Goal: Task Accomplishment & Management: Use online tool/utility

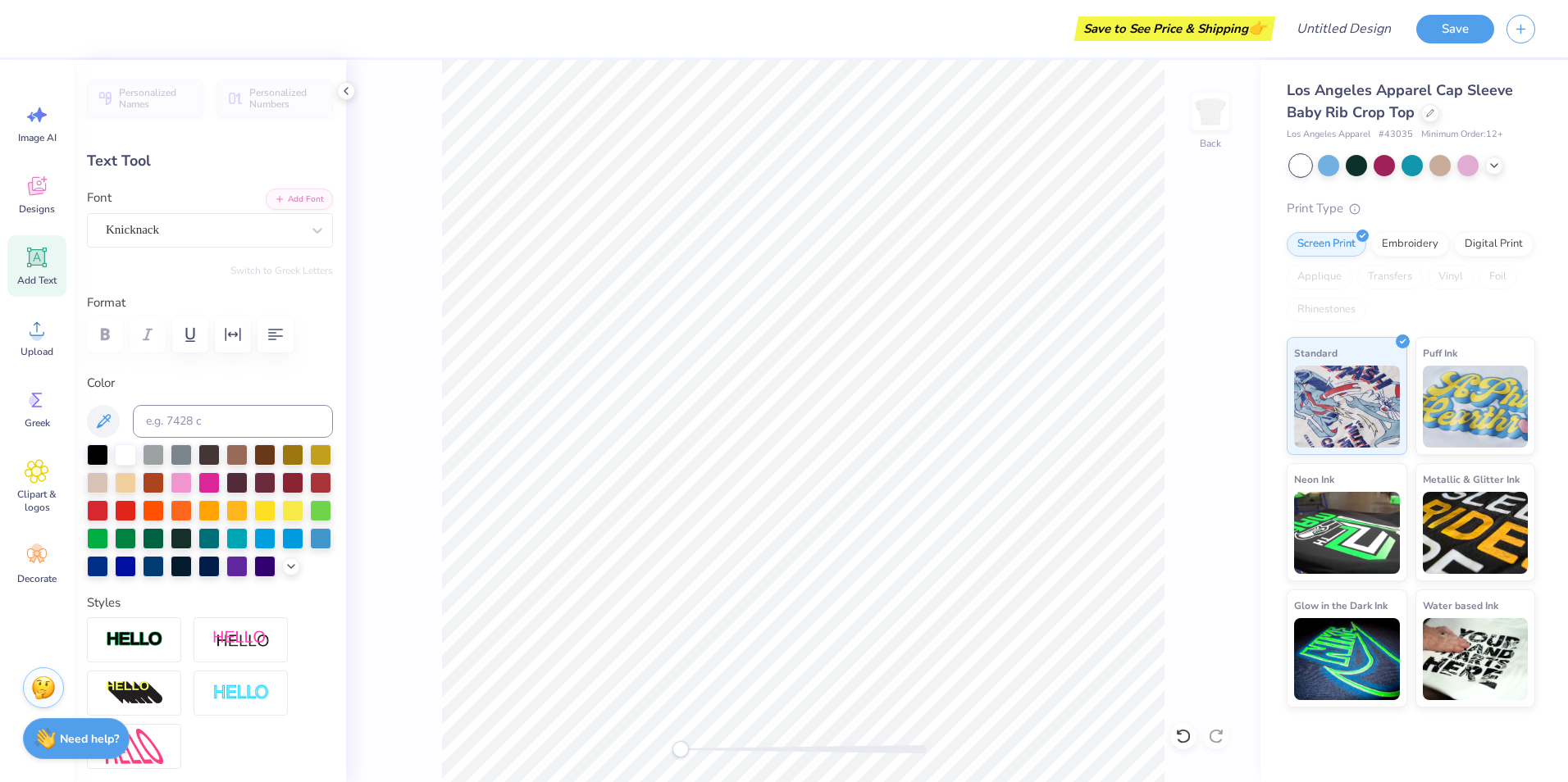
scroll to position [14, 2]
type textarea "B"
type textarea "Little"
type input "6.97"
type input "1.79"
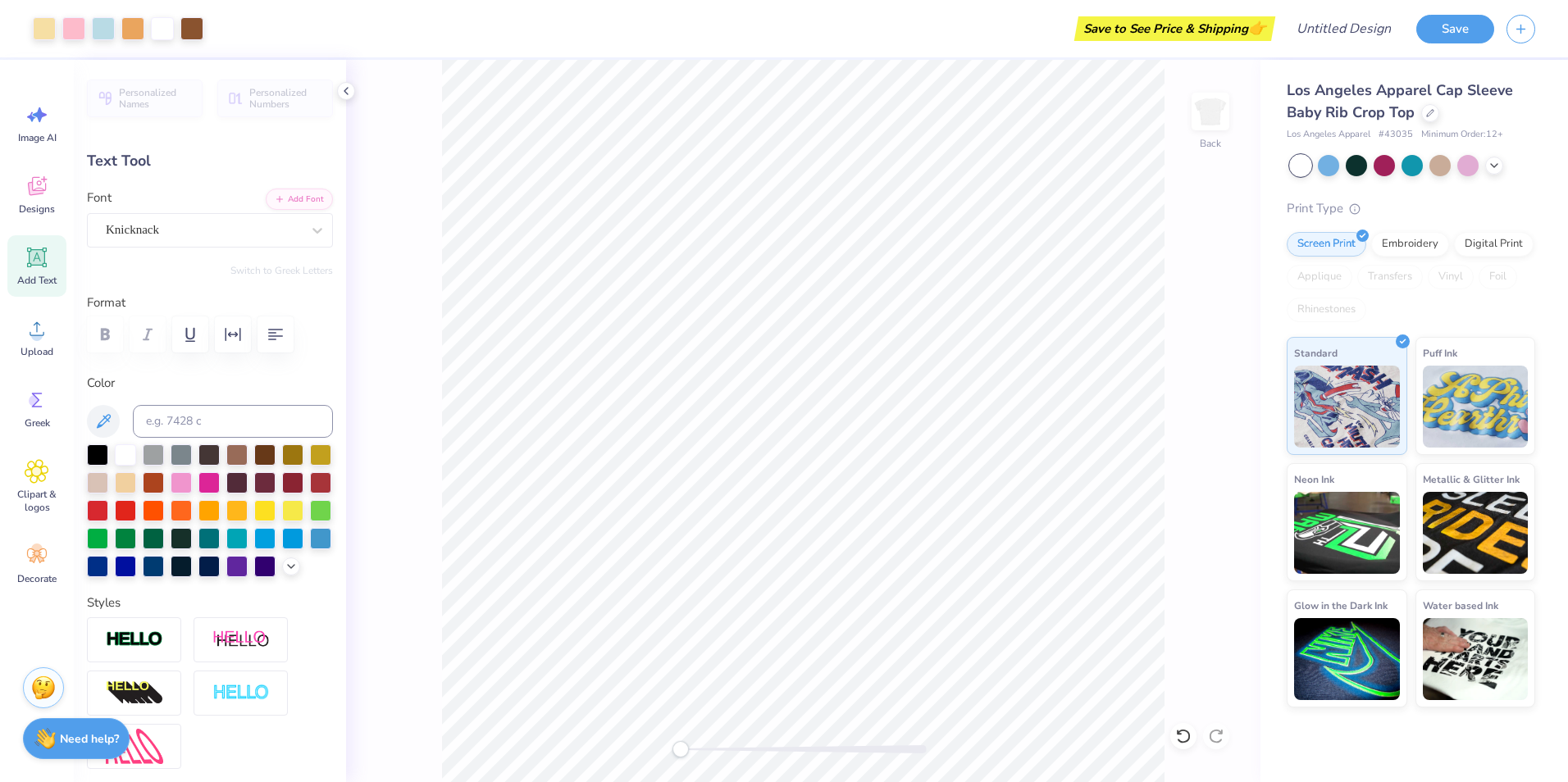
type input "2.96"
type textarea "K"
type textarea "Makaylea"
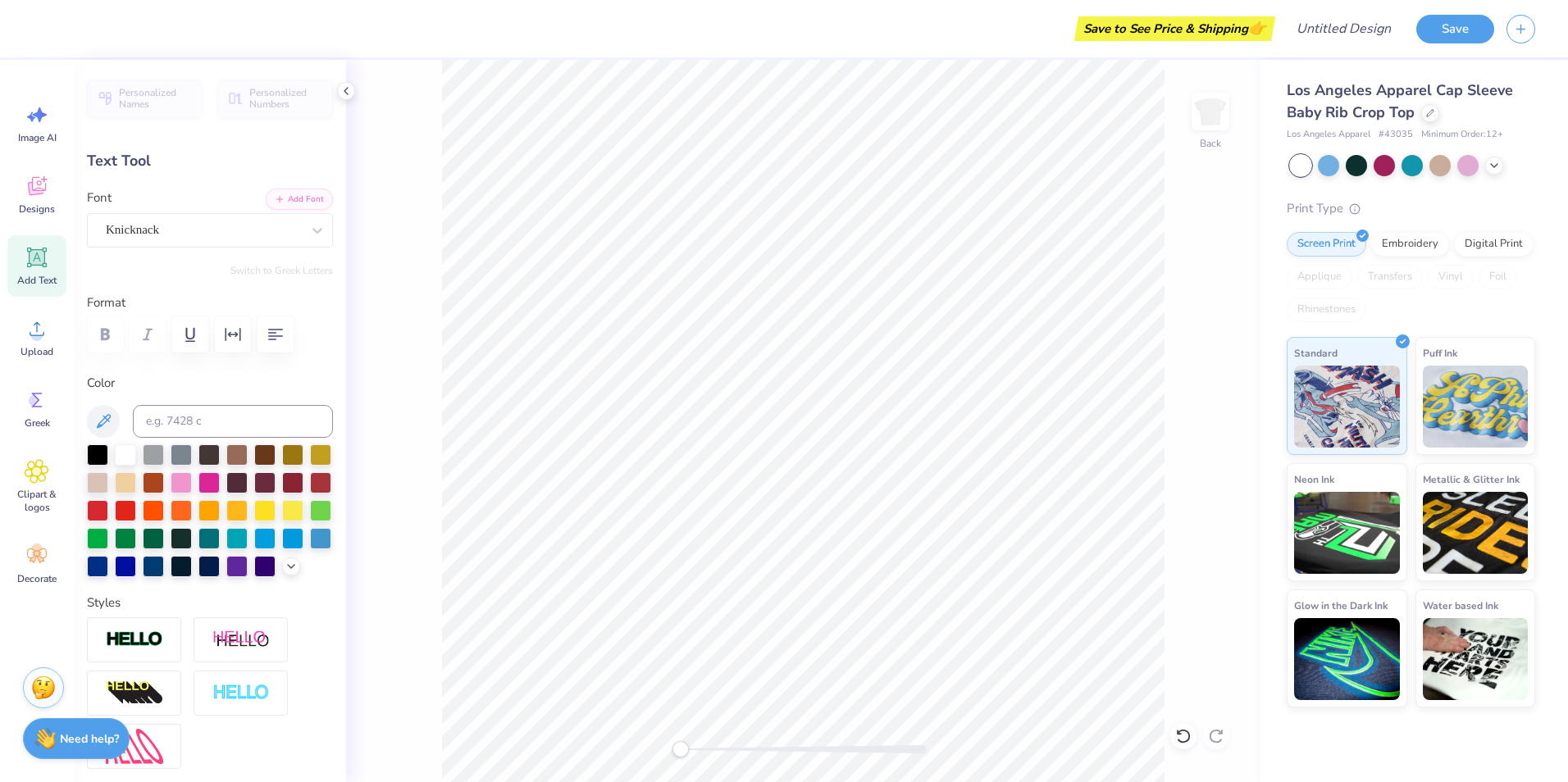
scroll to position [14, 4]
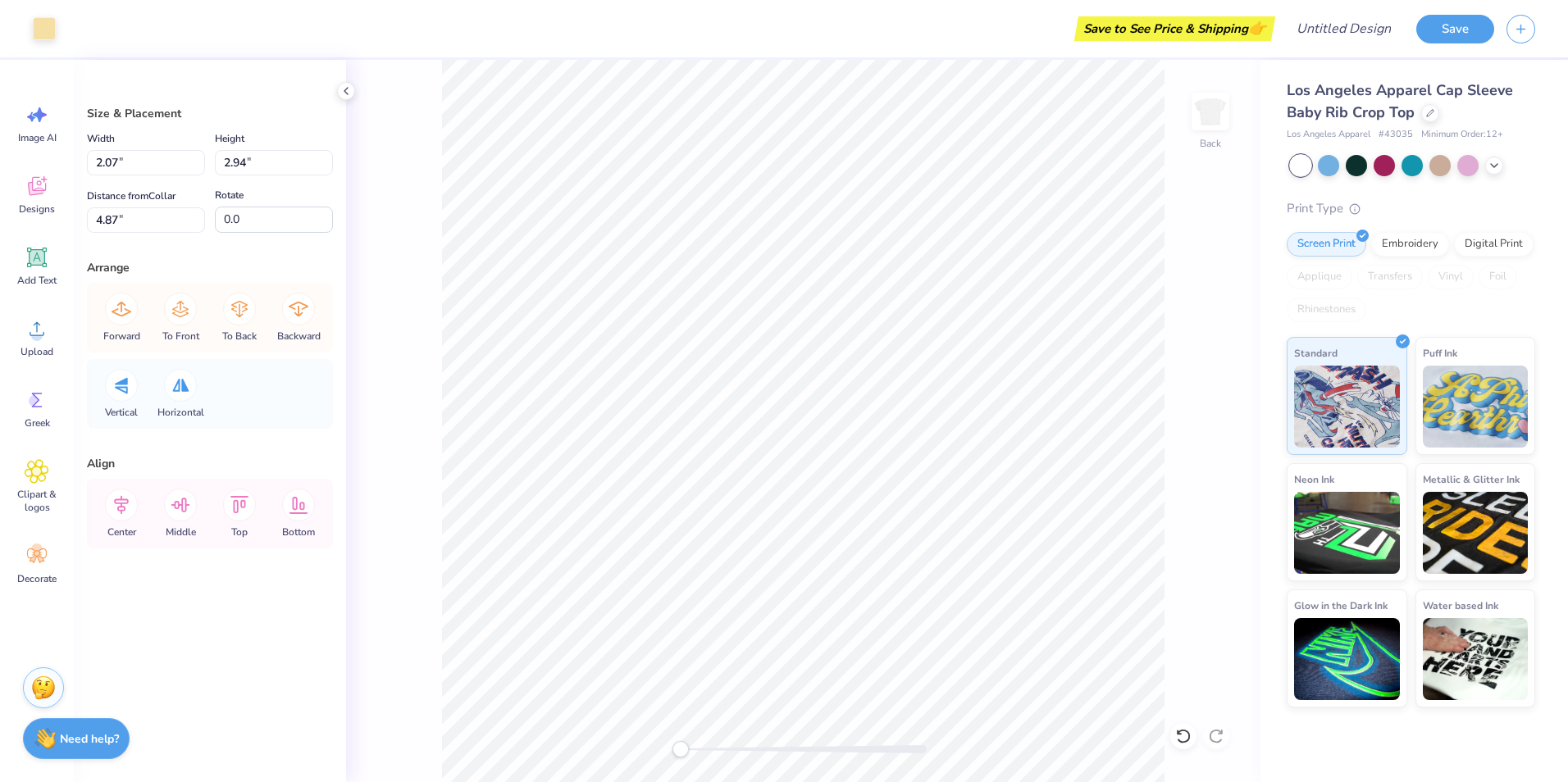
type input "3.54"
type input "3.88"
type input "3.87"
click at [1183, 745] on div at bounding box center [1183, 735] width 26 height 26
type input "2.88"
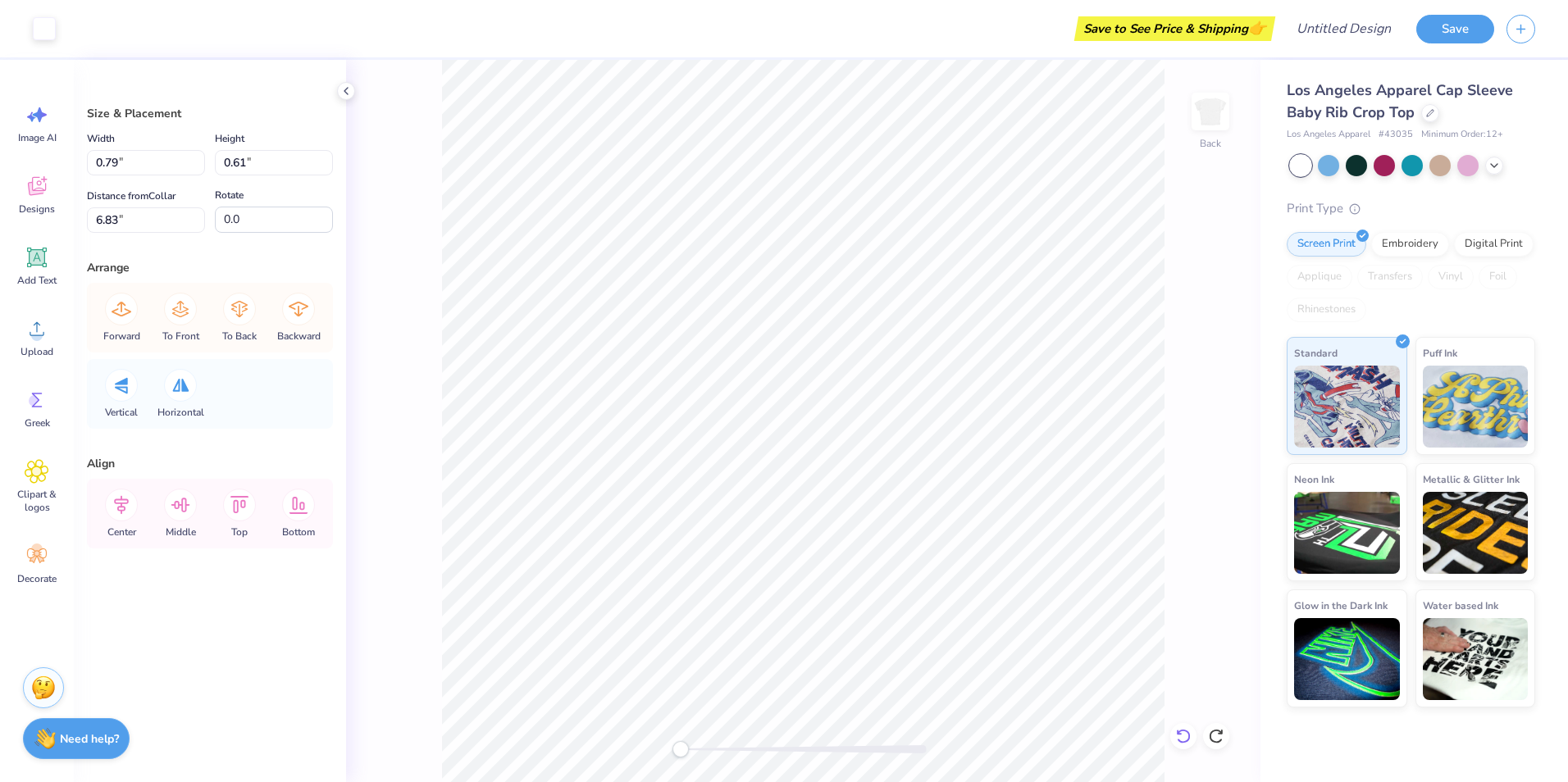
type input "3.98"
type input "3.68"
type input "0.79"
type input "0.61"
type input "6.83"
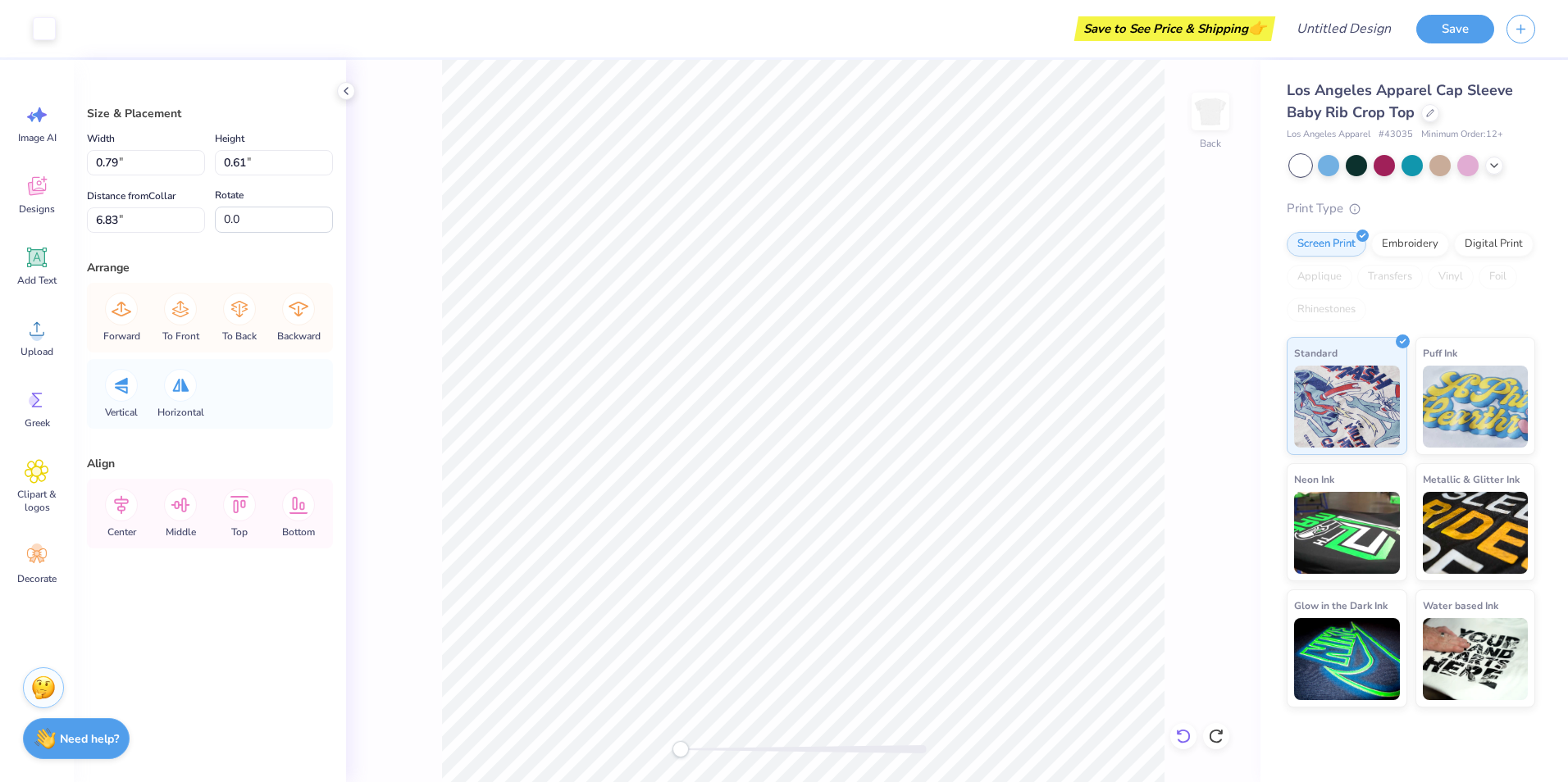
type input "2.88"
type input "3.98"
type input "3.68"
type input "0.79"
type input "0.61"
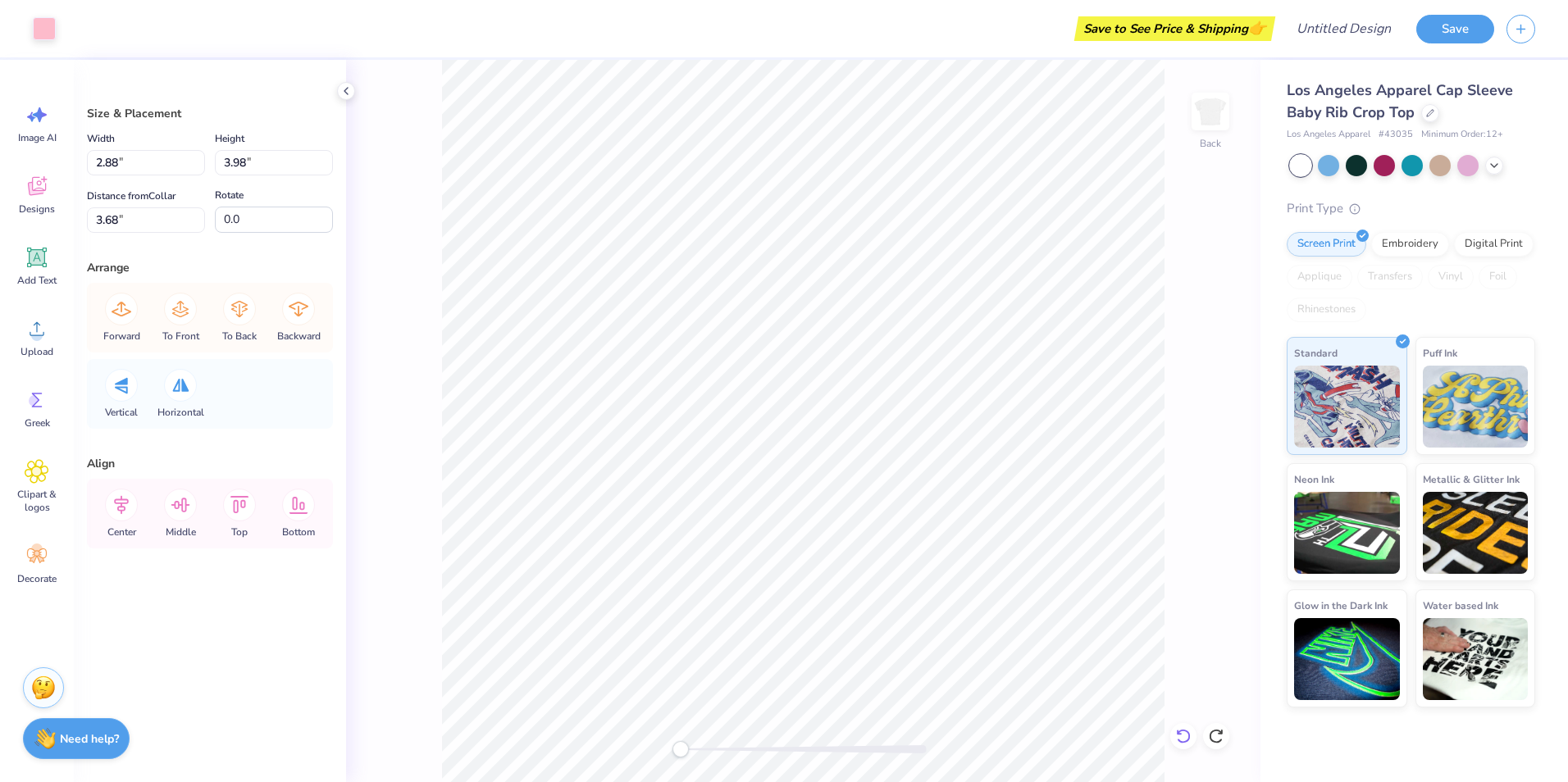
type input "6.83"
click at [38, 413] on div "Greek" at bounding box center [37, 408] width 59 height 62
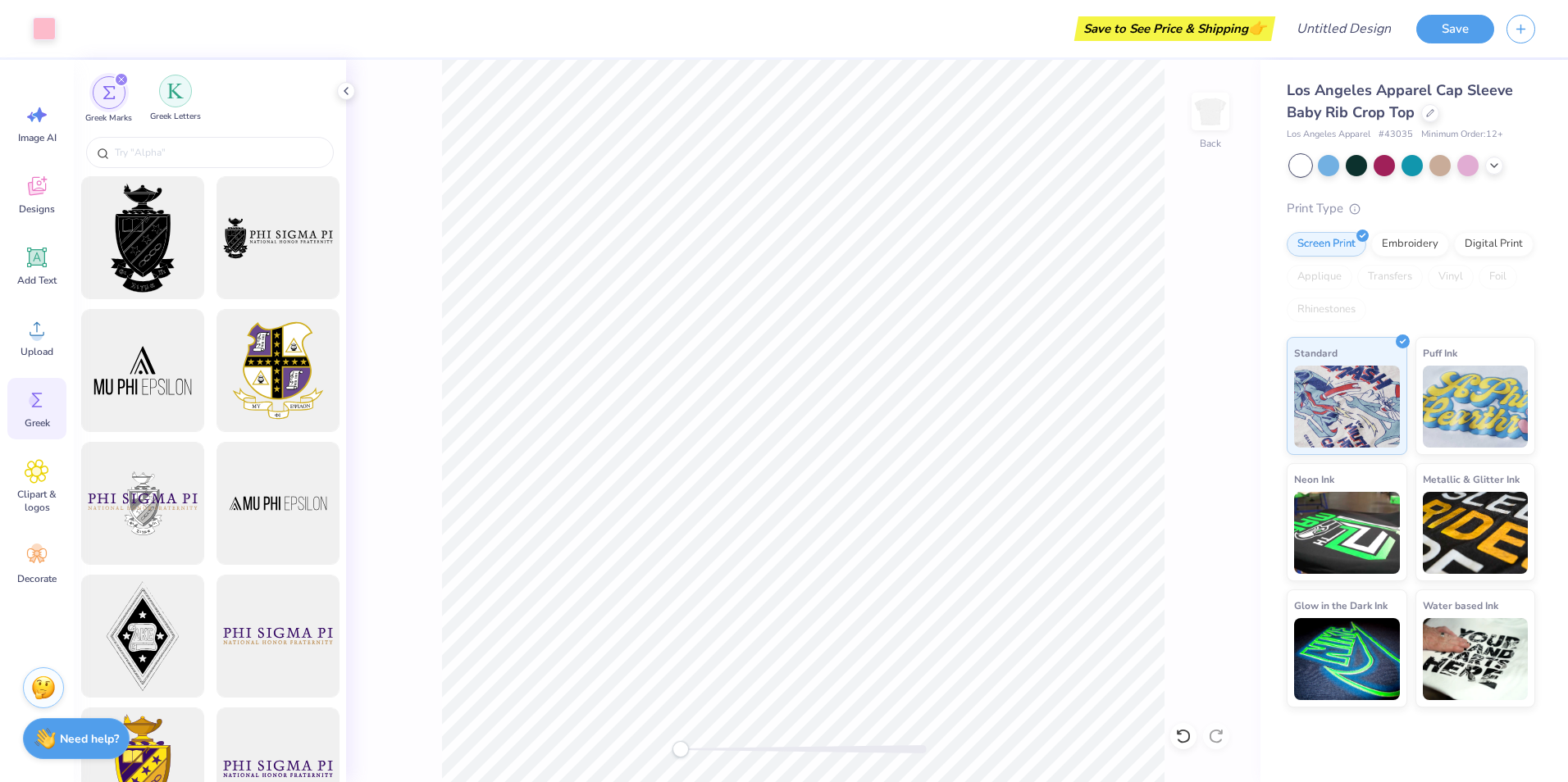
click at [182, 85] on img "filter for Greek Letters" at bounding box center [175, 91] width 16 height 16
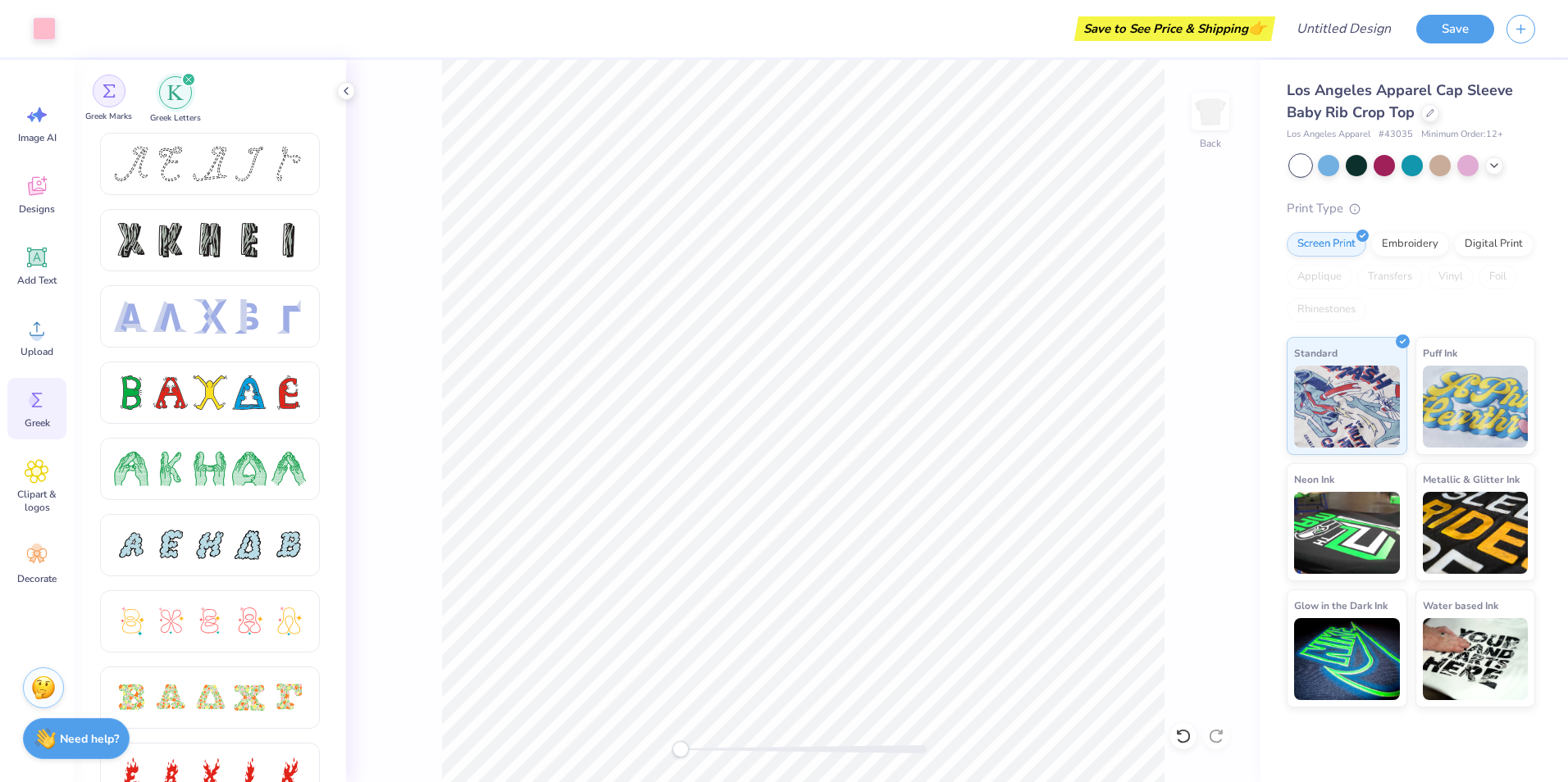
click at [115, 95] on img "filter for Greek Marks" at bounding box center [109, 90] width 13 height 13
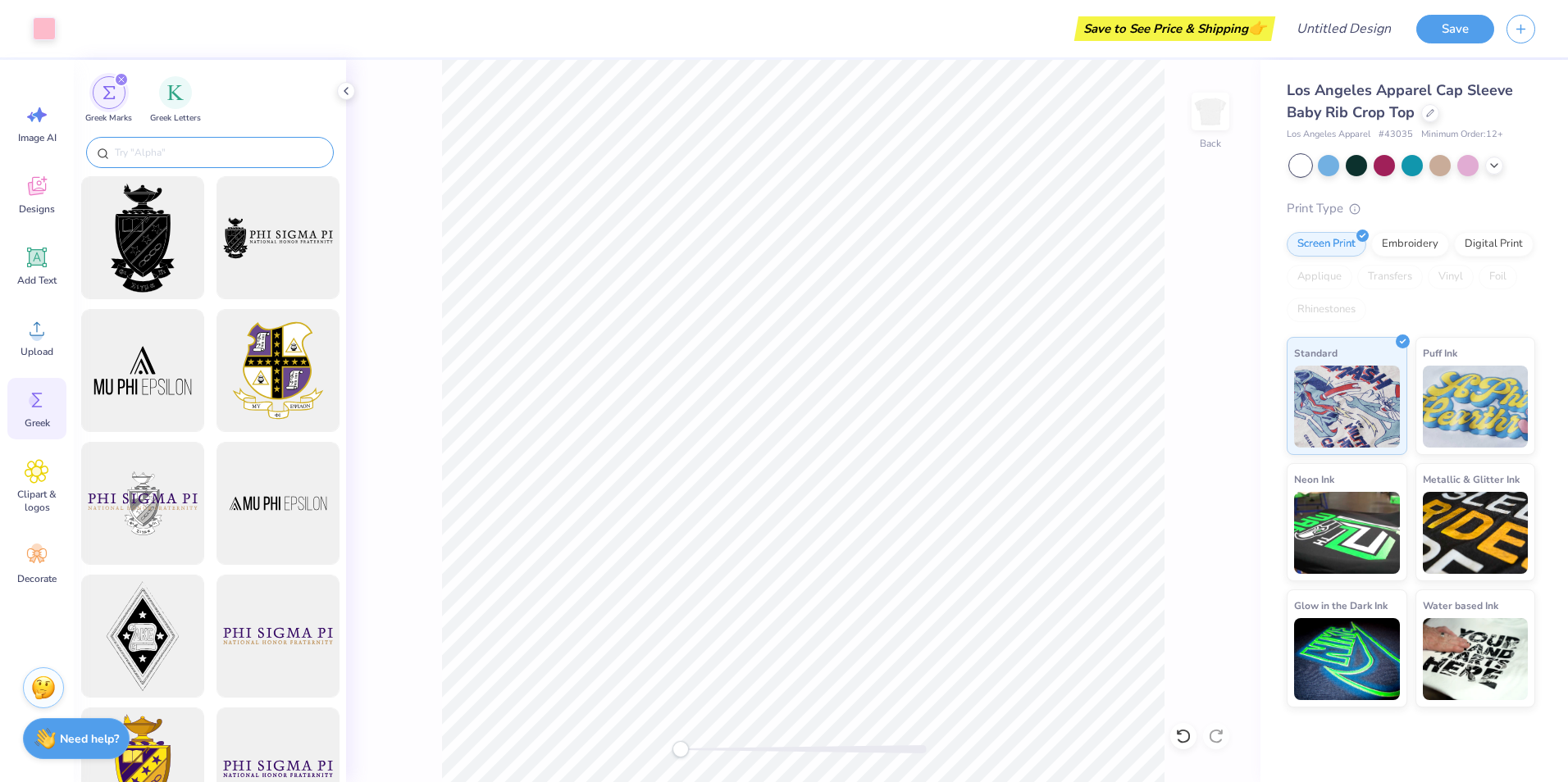
click at [162, 153] on input "text" at bounding box center [217, 152] width 210 height 16
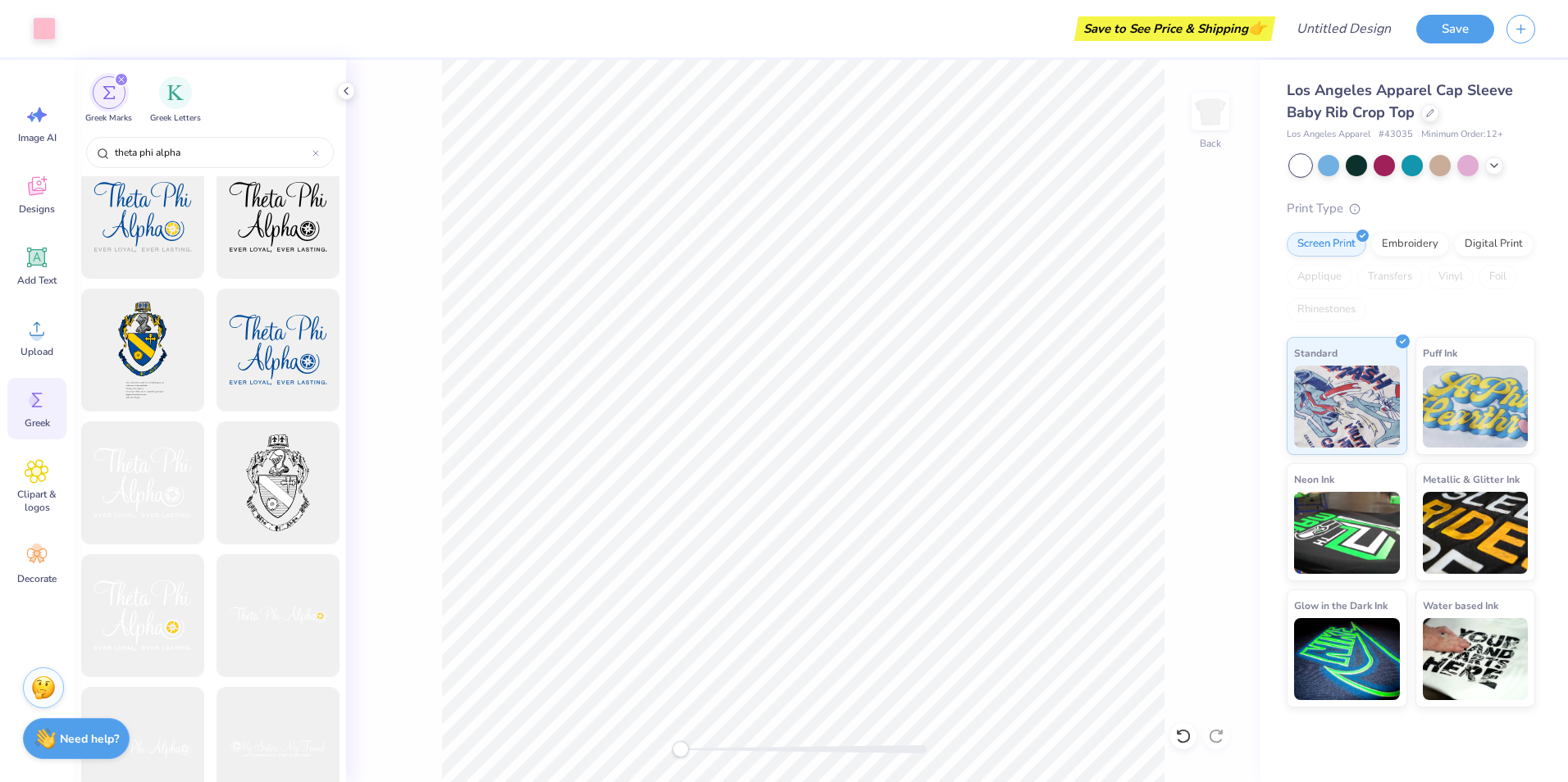
scroll to position [0, 0]
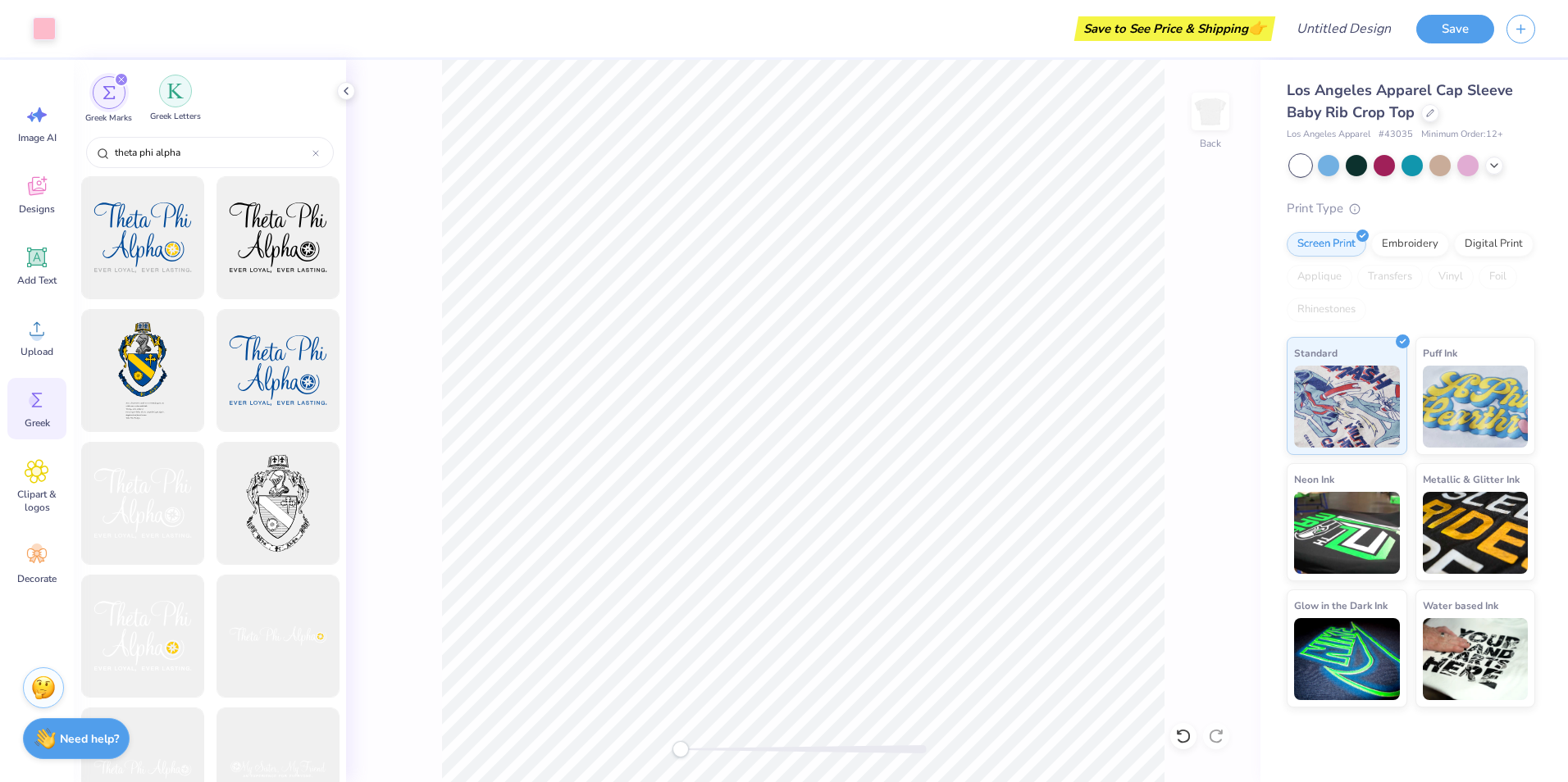
type input "theta phi alpha"
click at [177, 94] on img "filter for Greek Letters" at bounding box center [175, 91] width 16 height 16
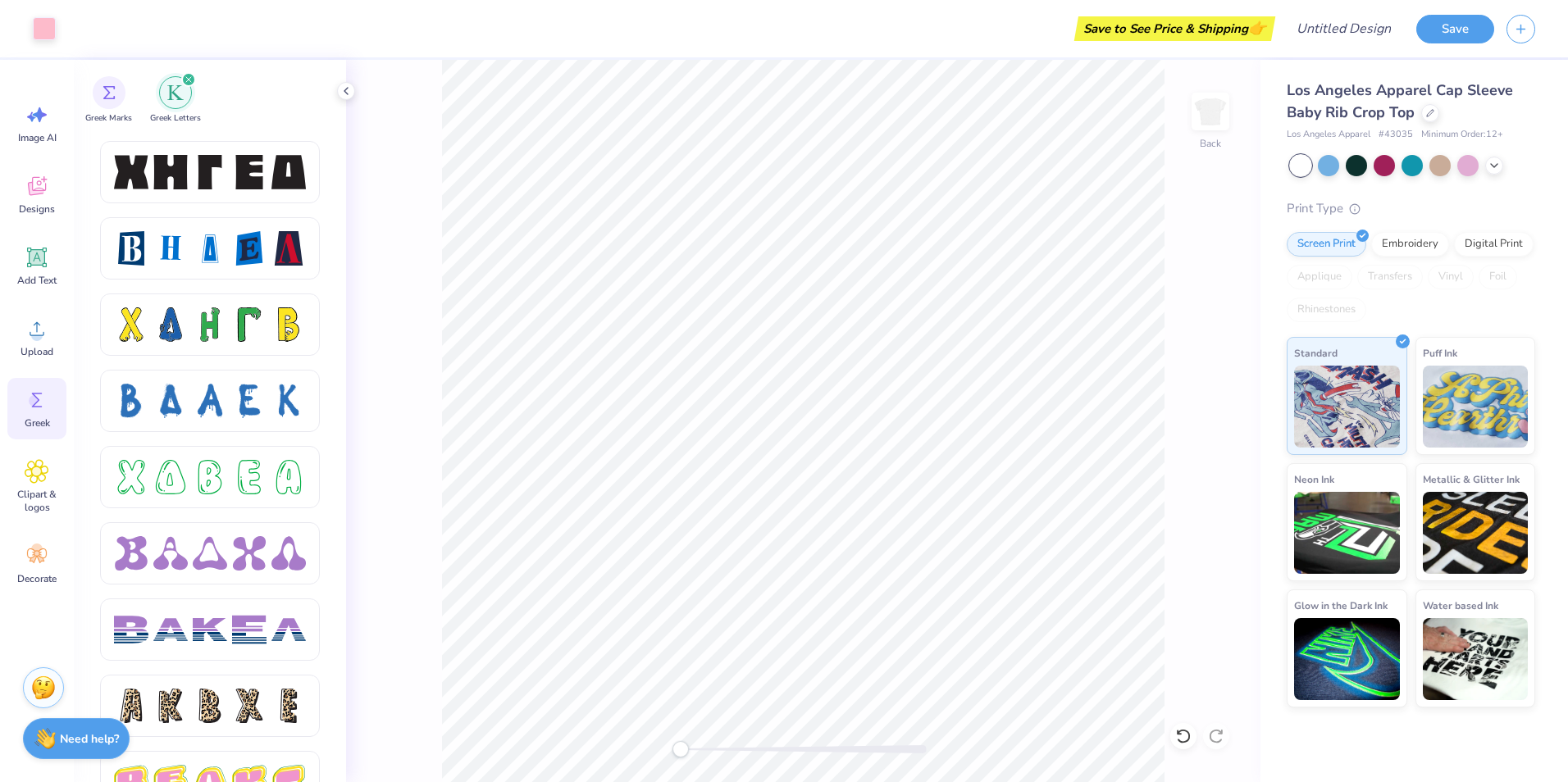
scroll to position [2213, 0]
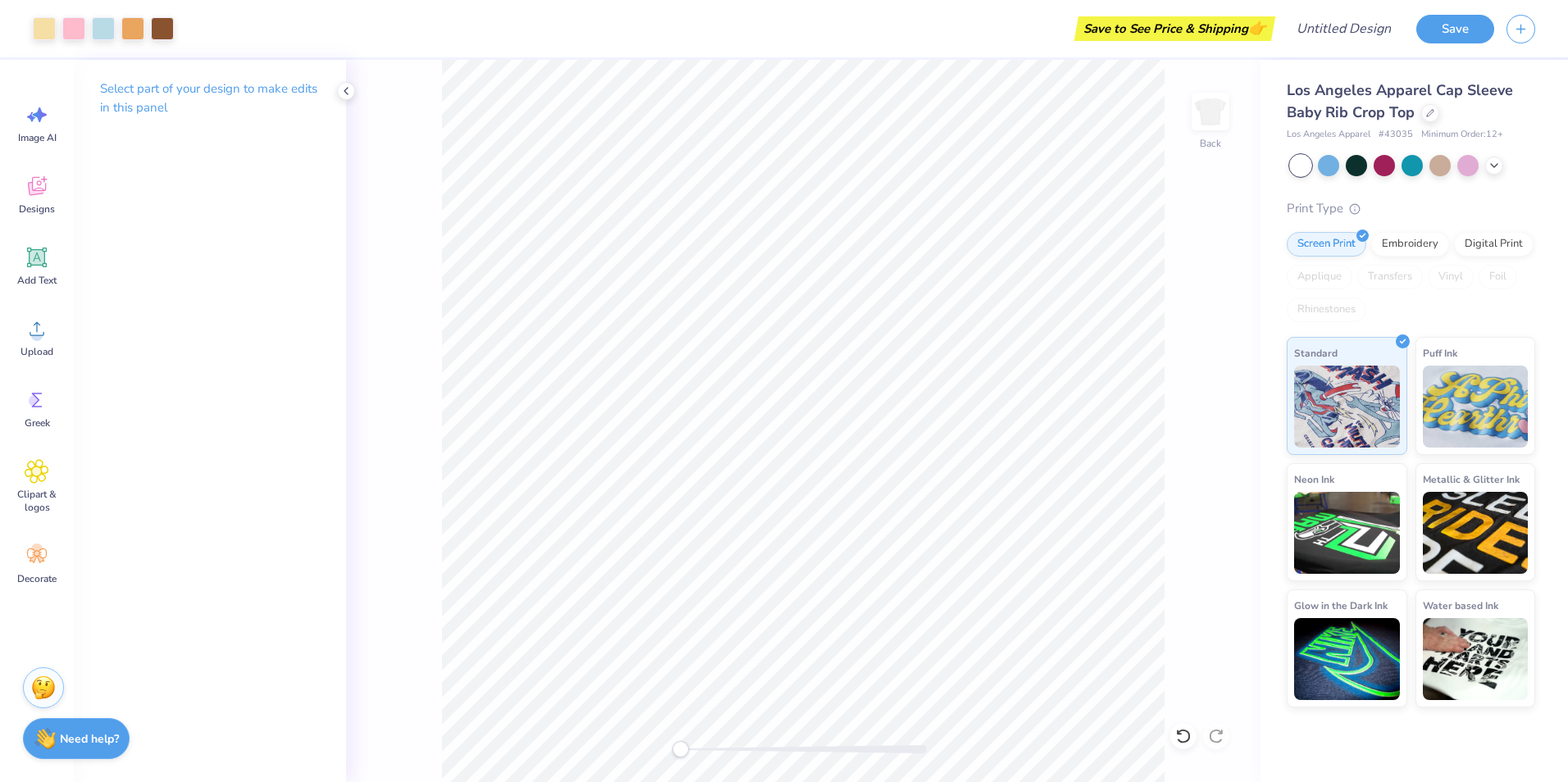
click at [1164, 458] on div "Back" at bounding box center [804, 421] width 915 height 722
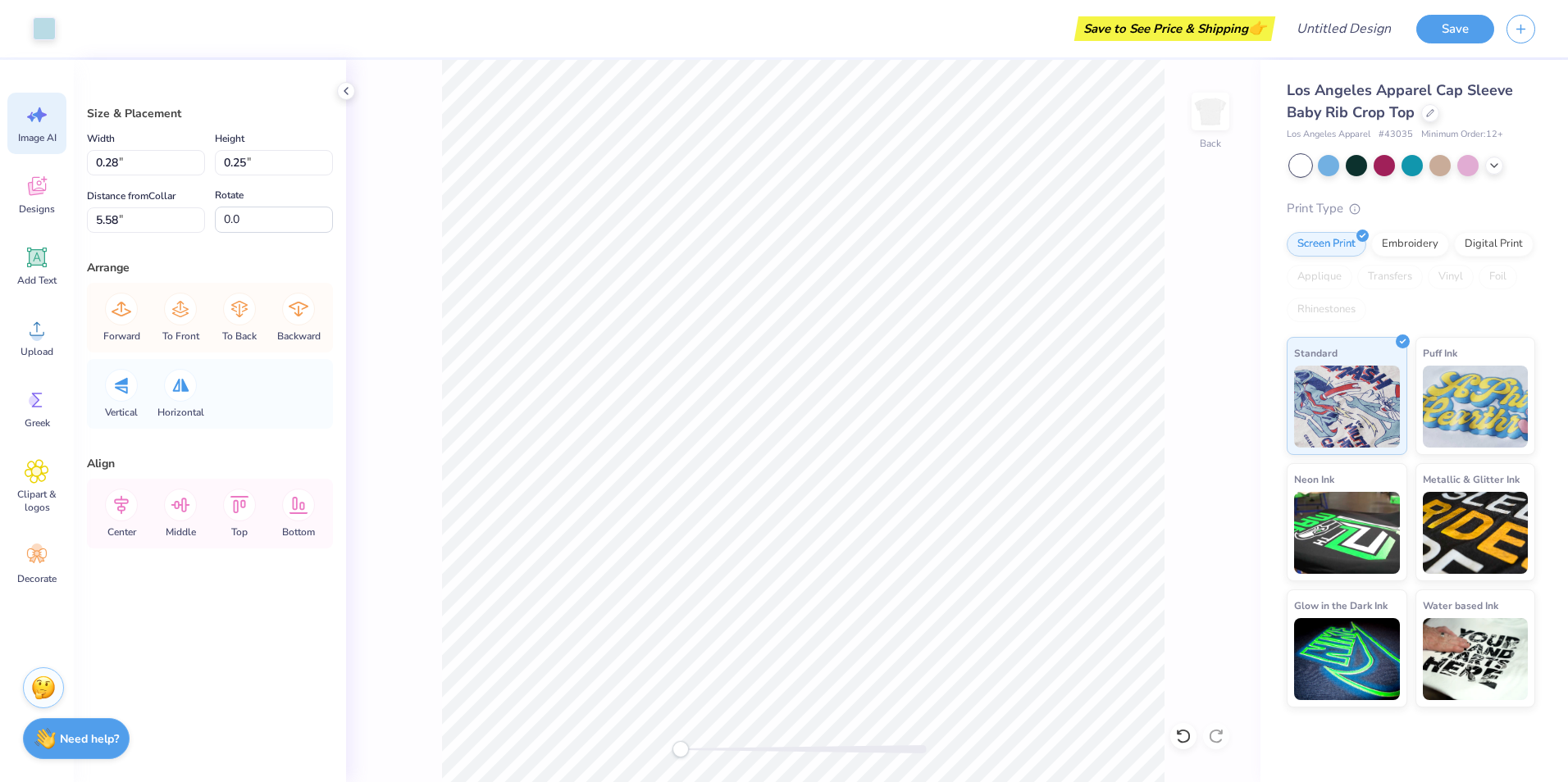
click at [39, 124] on icon at bounding box center [36, 115] width 24 height 24
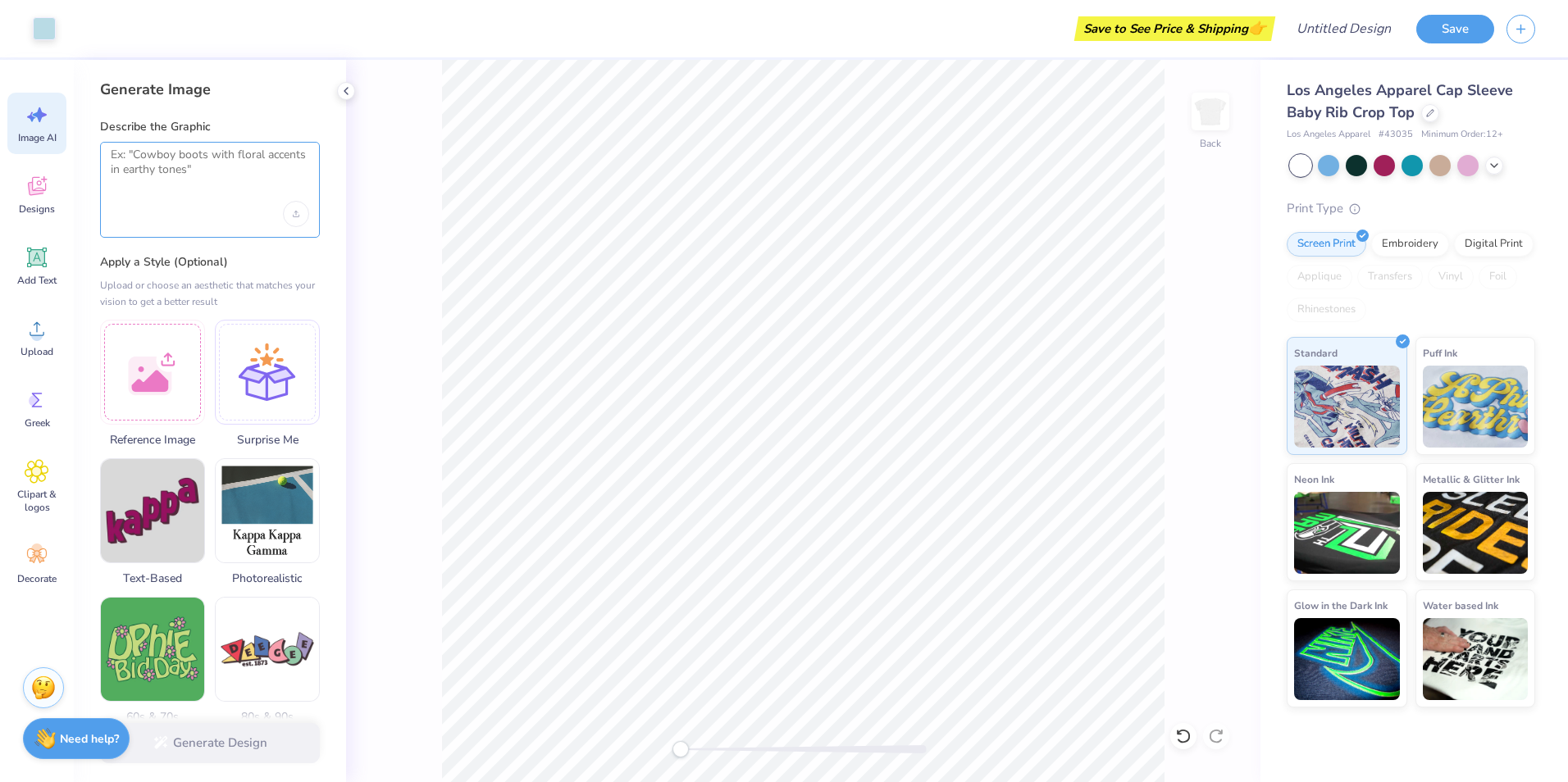
click at [186, 182] on textarea at bounding box center [210, 168] width 199 height 41
type textarea "b"
click at [430, 589] on div "Back" at bounding box center [804, 421] width 915 height 722
click at [37, 478] on icon at bounding box center [37, 472] width 23 height 23
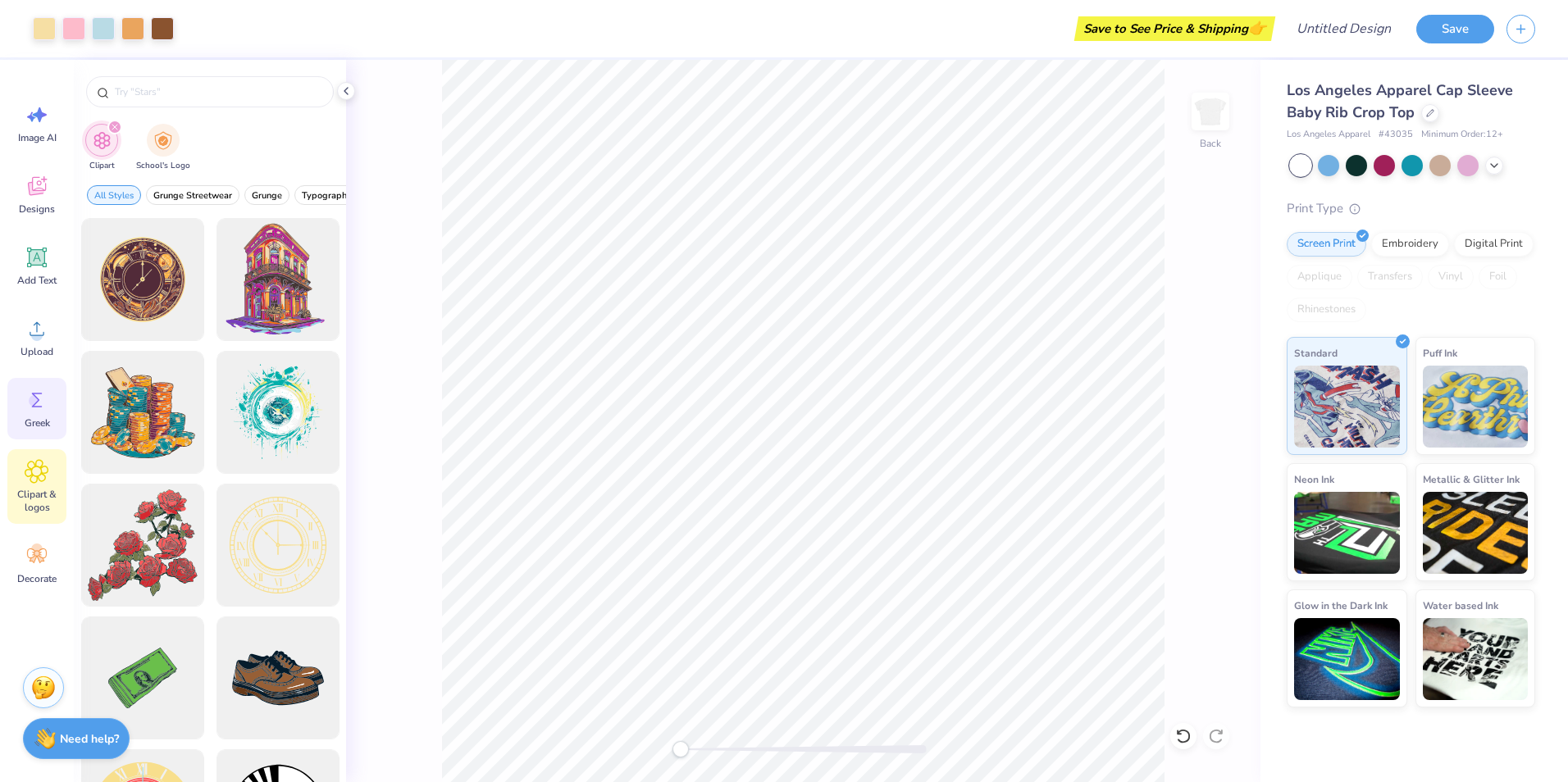
click at [49, 422] on span "Greek" at bounding box center [37, 423] width 25 height 13
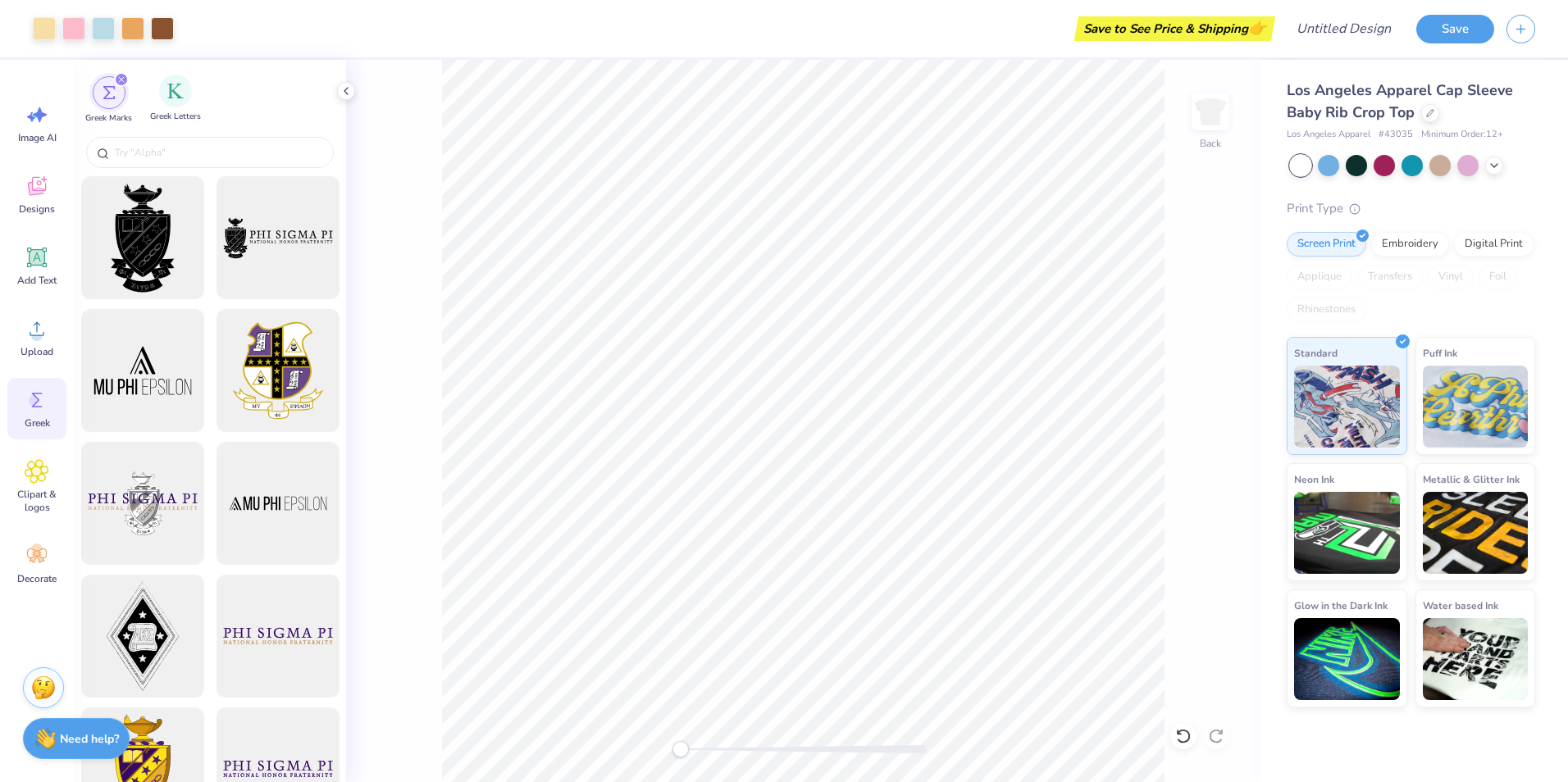
click at [167, 106] on div "Greek Letters" at bounding box center [175, 98] width 51 height 48
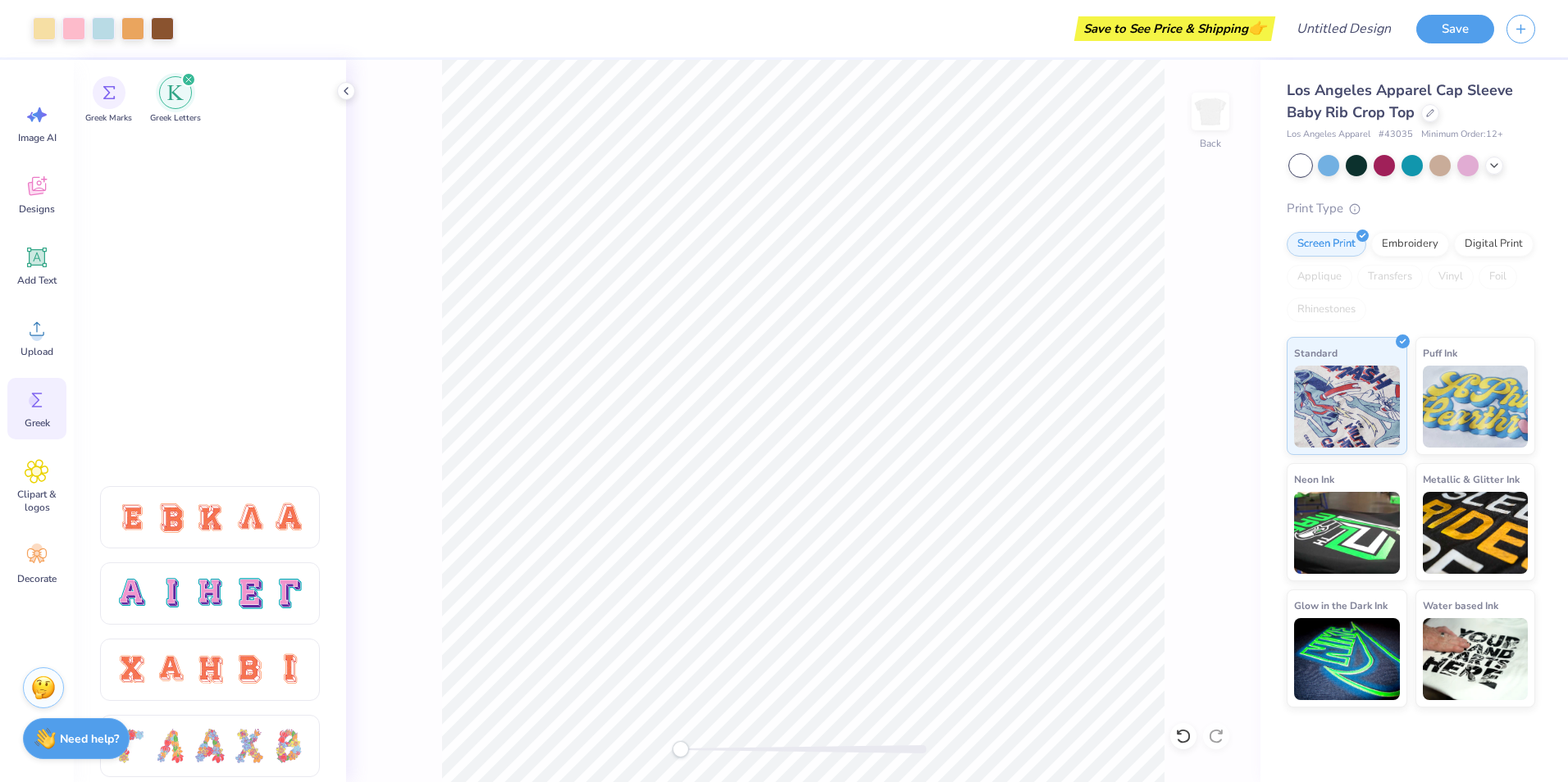
scroll to position [1664, 0]
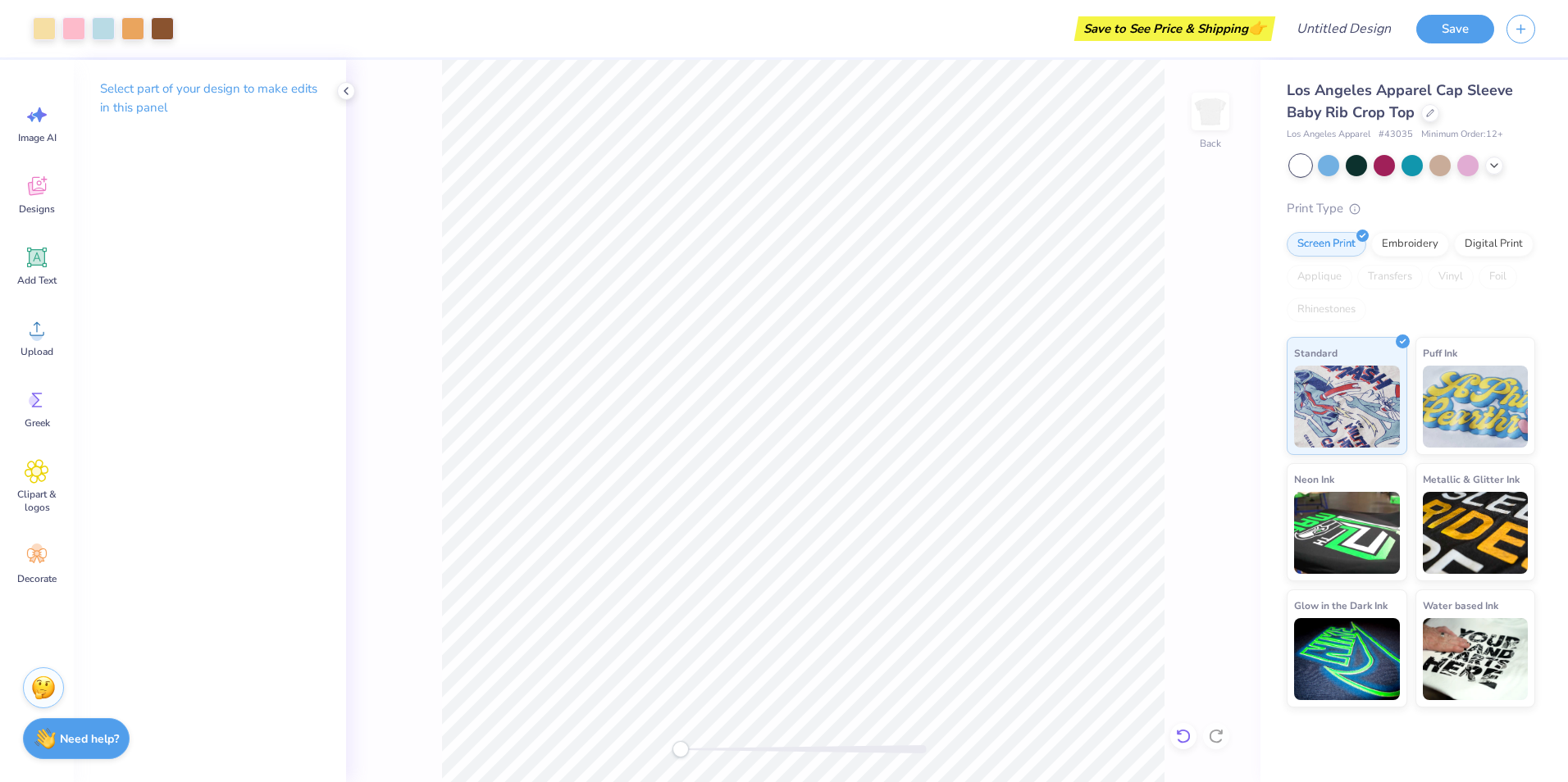
click at [1185, 744] on div at bounding box center [1183, 735] width 26 height 26
click at [39, 132] on span "Image AI" at bounding box center [37, 138] width 38 height 13
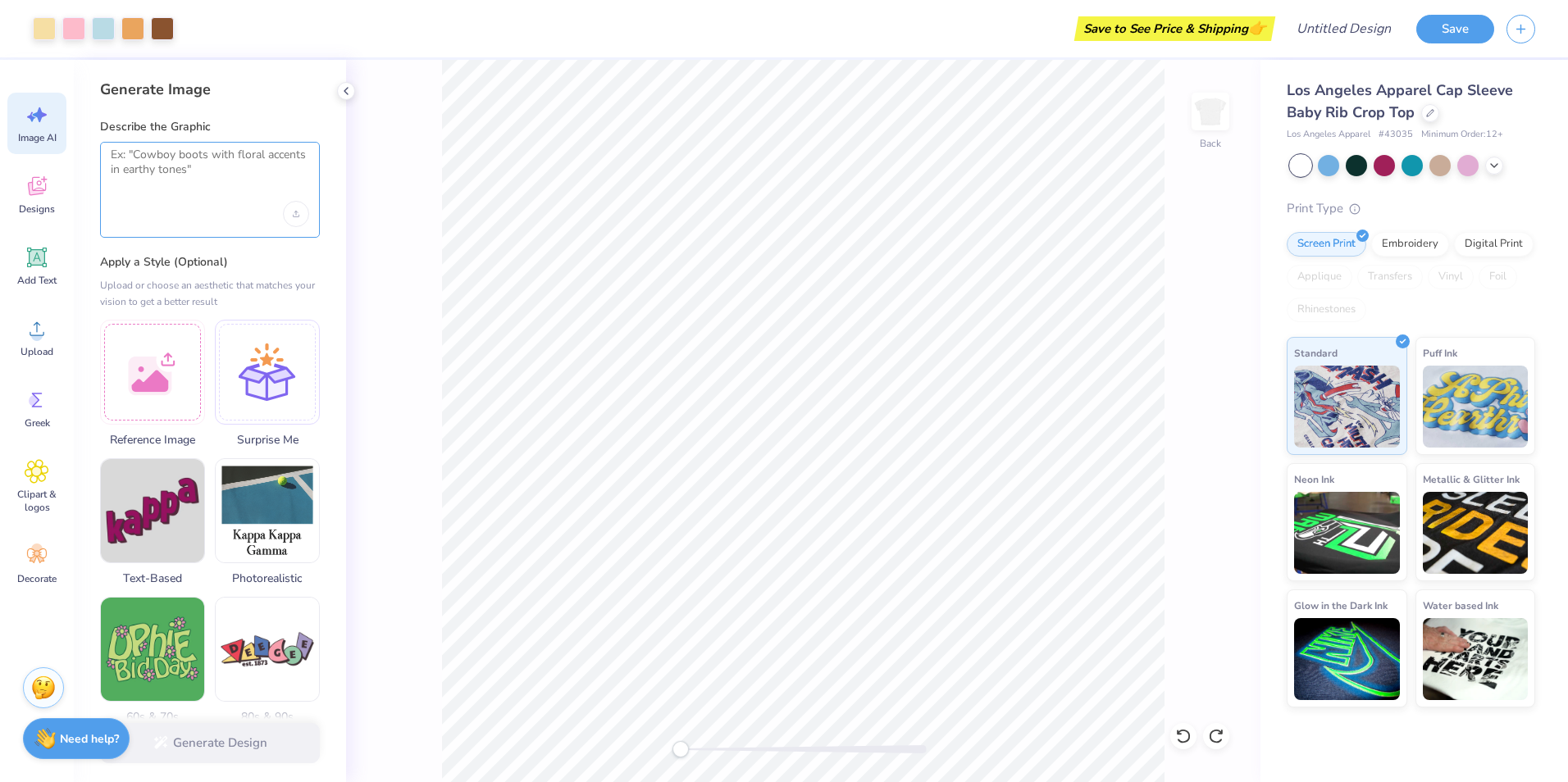
click at [206, 174] on textarea at bounding box center [210, 168] width 199 height 41
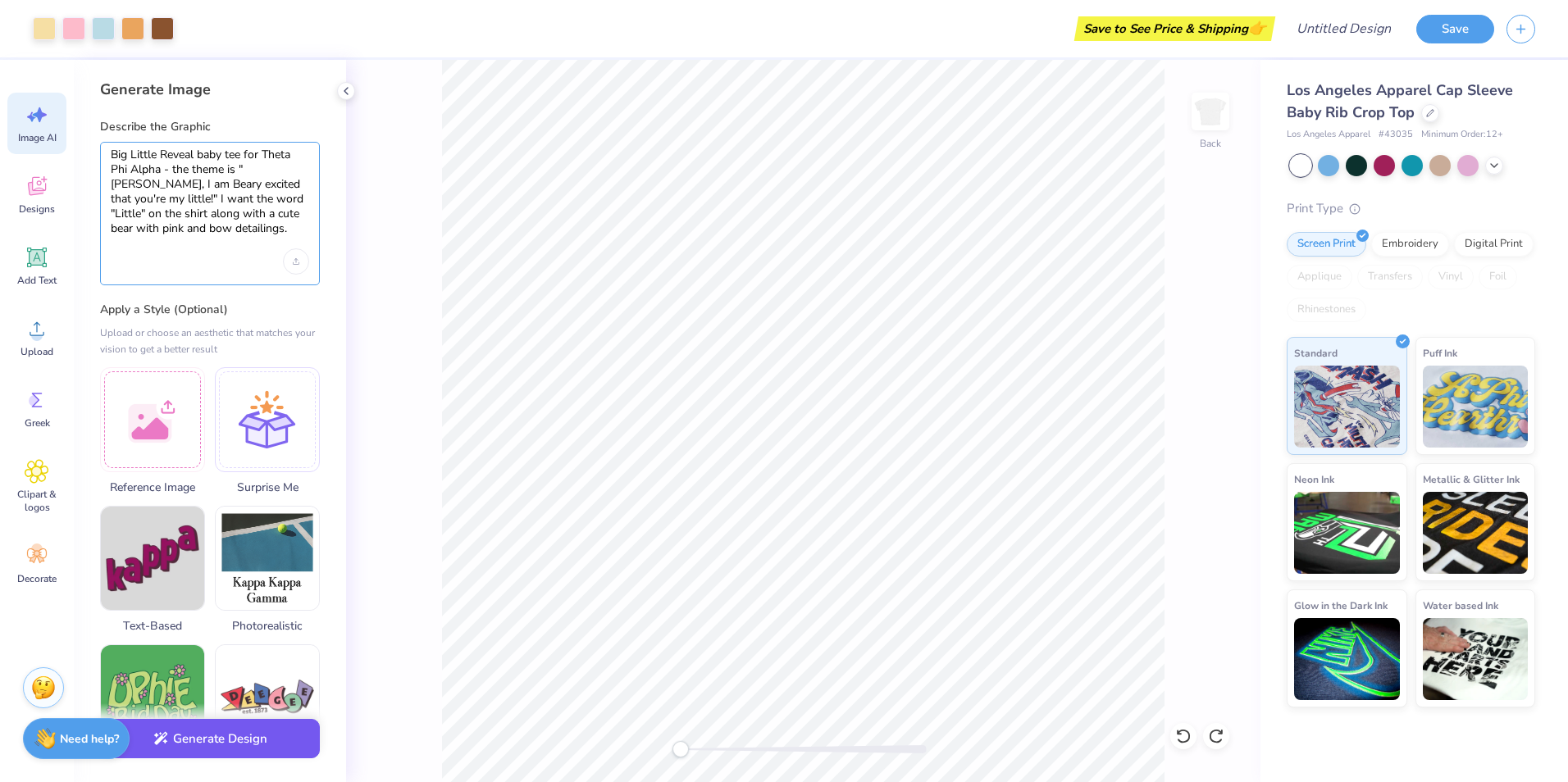
type textarea "Big Little Reveal baby tee for Theta Phi Alpha - the theme is "[PERSON_NAME], I…"
click at [269, 735] on button "Generate Design" at bounding box center [210, 739] width 220 height 40
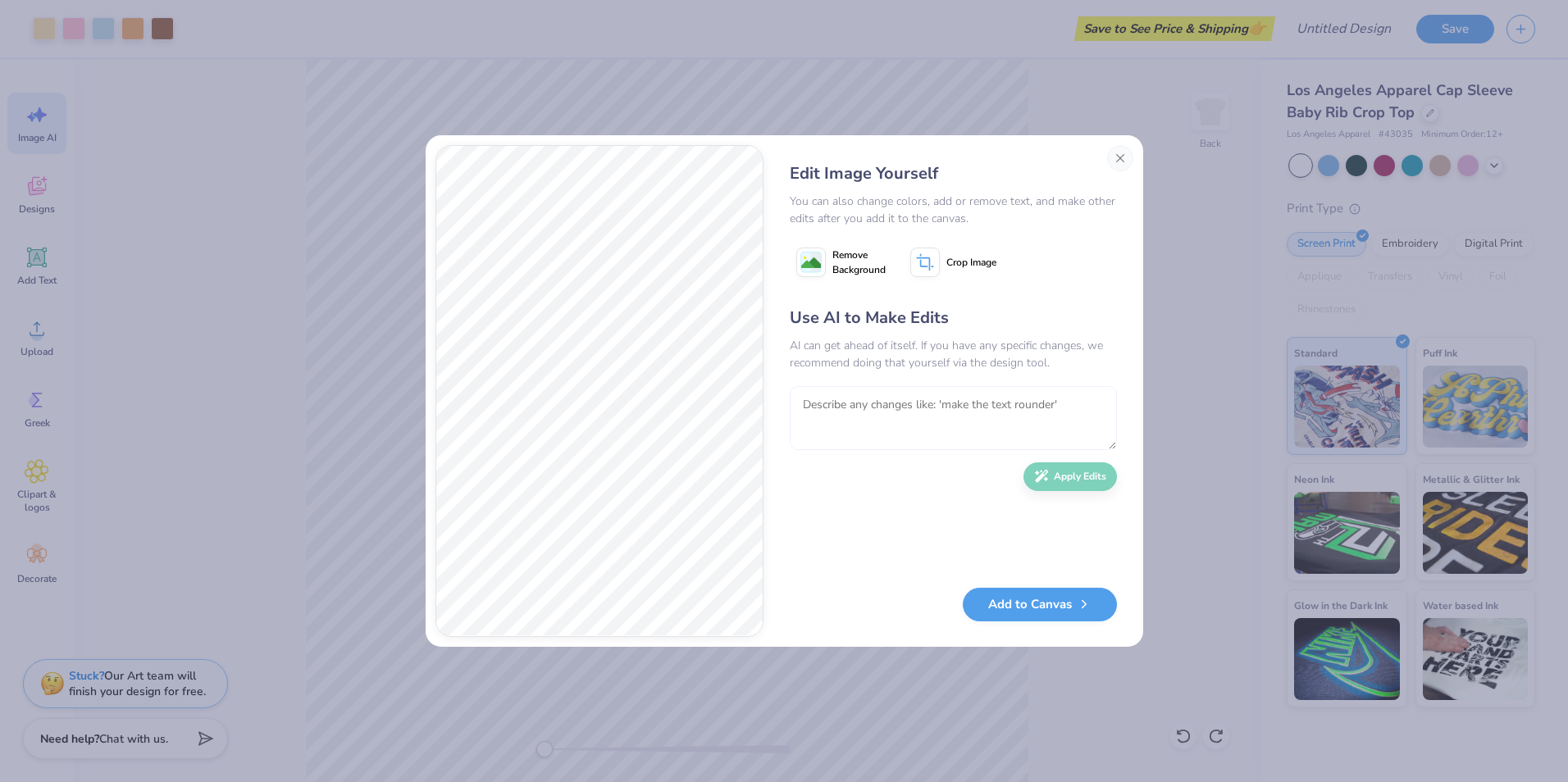
click at [850, 418] on textarea at bounding box center [954, 418] width 328 height 64
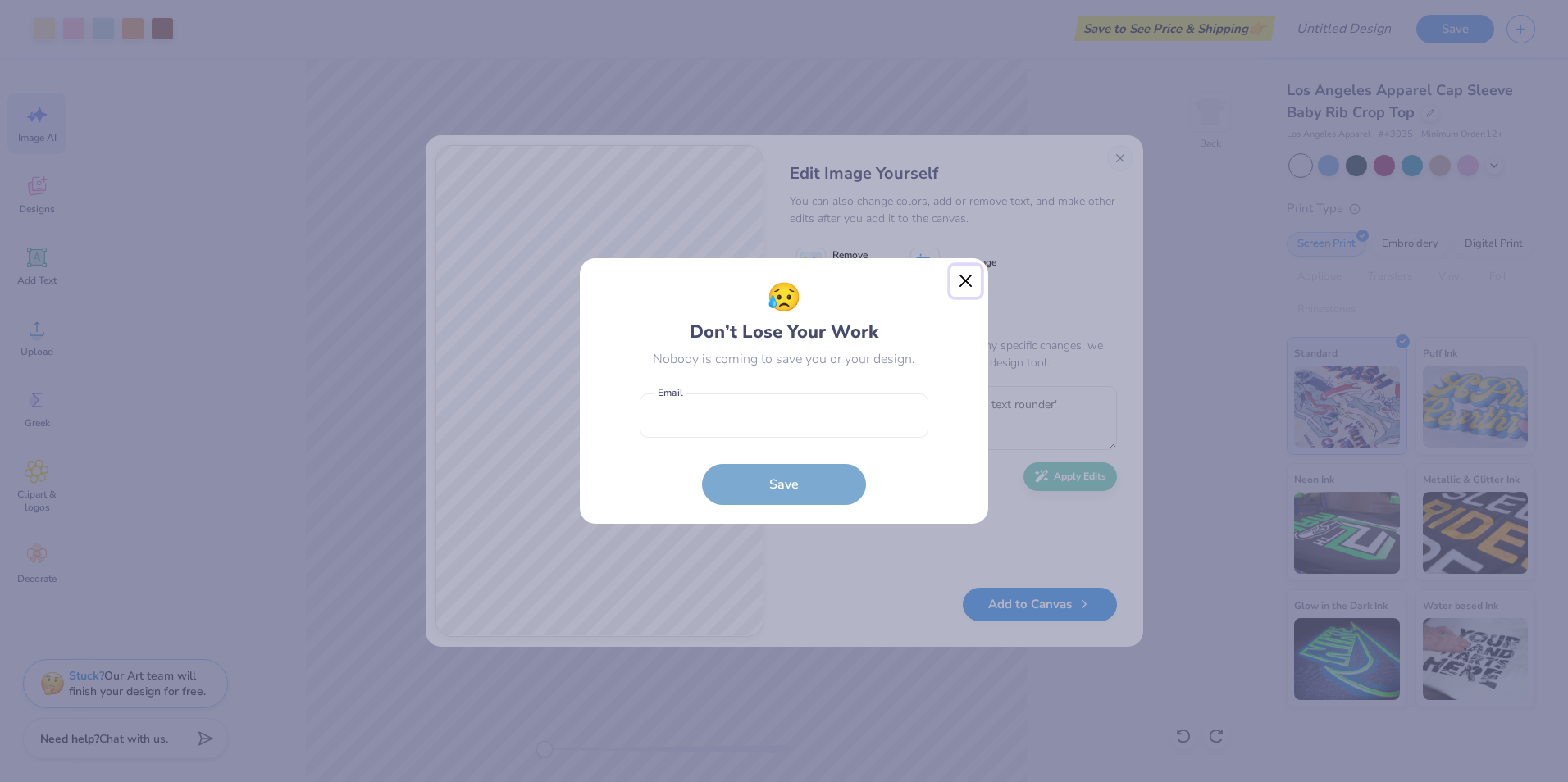
click at [963, 280] on button "Close" at bounding box center [966, 281] width 31 height 31
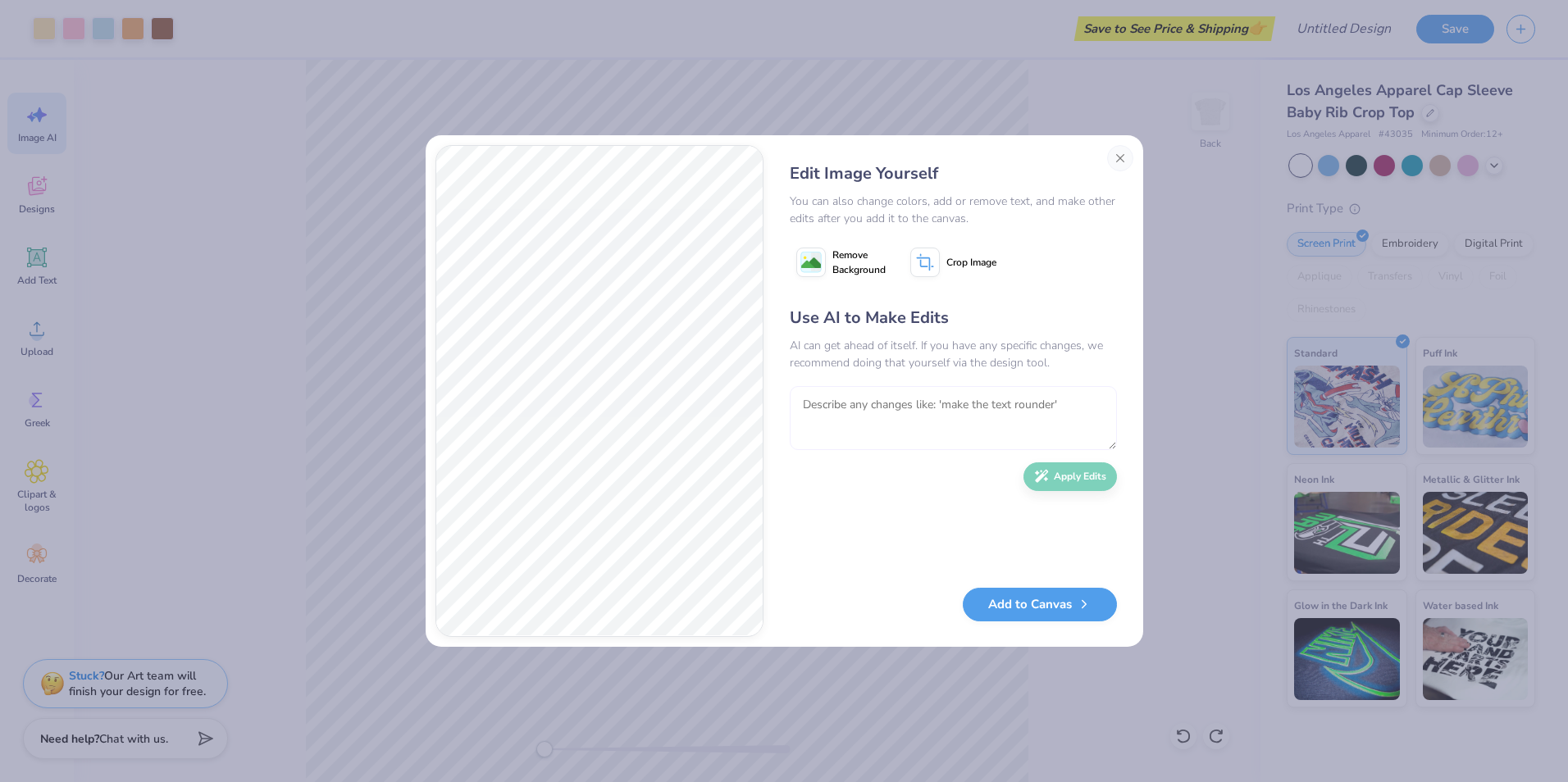
click at [915, 416] on textarea at bounding box center [954, 418] width 328 height 64
type textarea "t"
type textarea "T"
type textarea "I only want the "Little" text and bear"
click at [1061, 473] on button "Apply Edits" at bounding box center [1070, 472] width 93 height 29
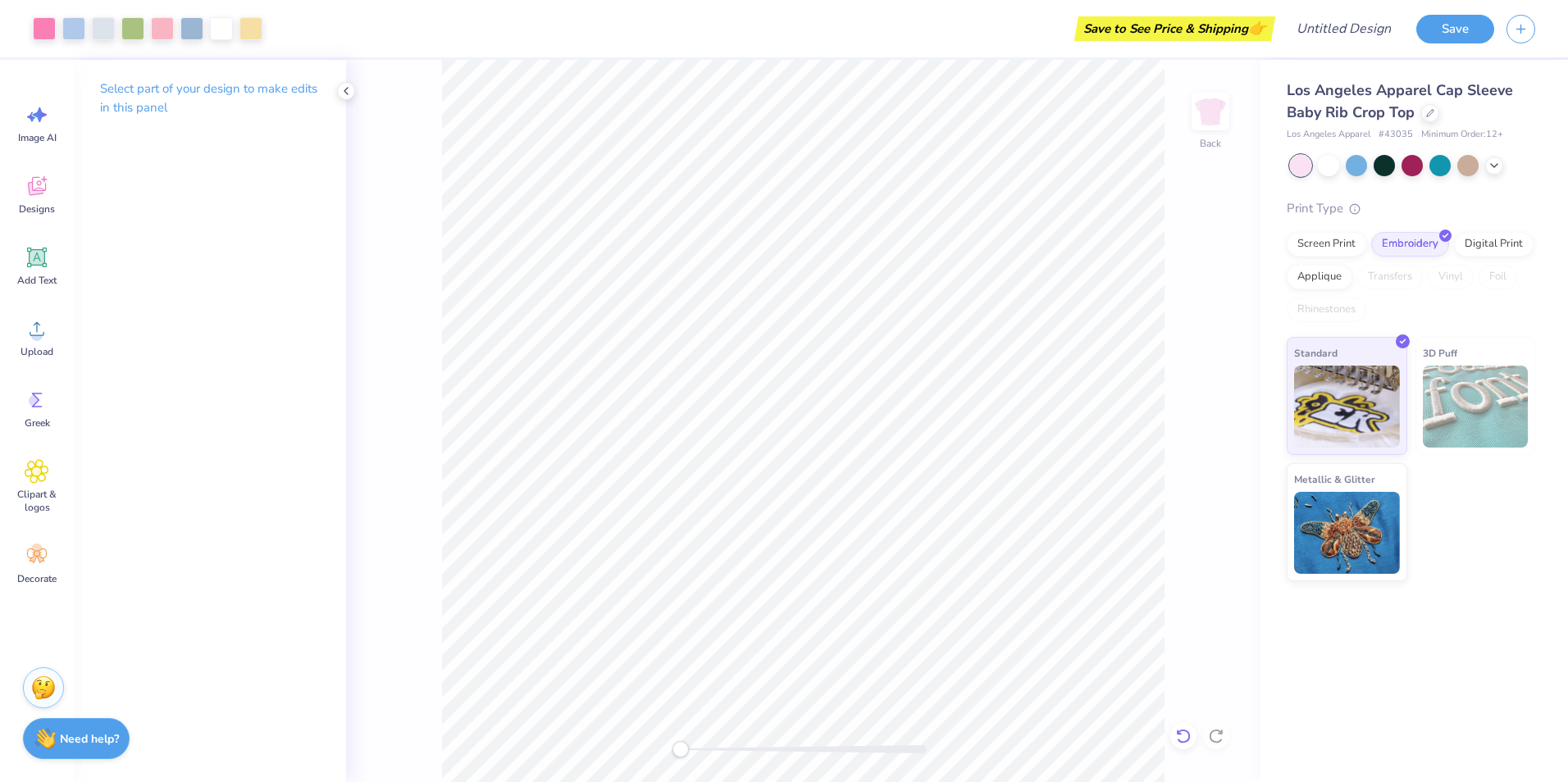
click at [1184, 740] on icon at bounding box center [1183, 736] width 16 height 16
click at [1185, 735] on icon at bounding box center [1183, 736] width 16 height 16
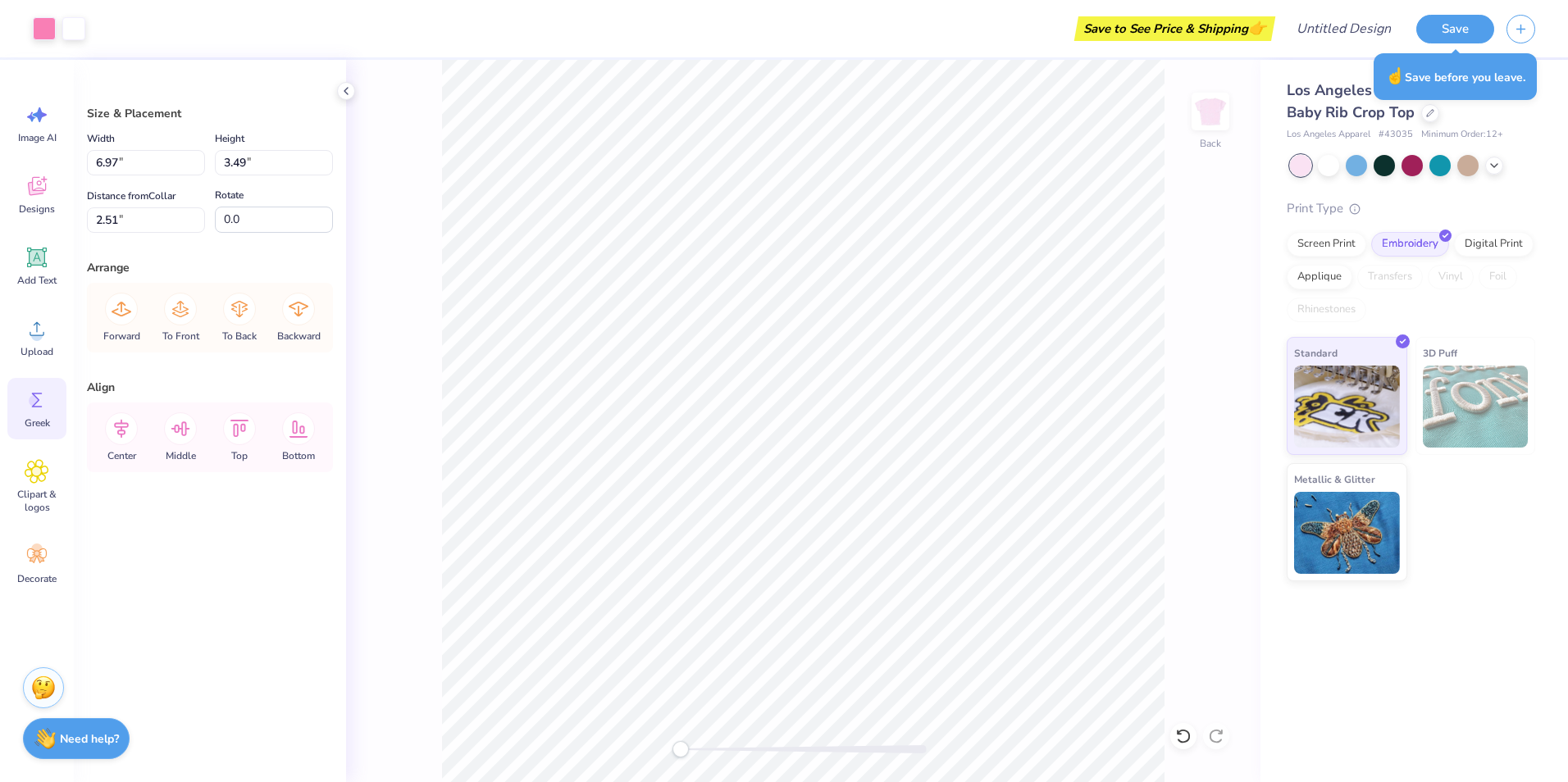
click at [46, 418] on span "Greek" at bounding box center [37, 423] width 25 height 13
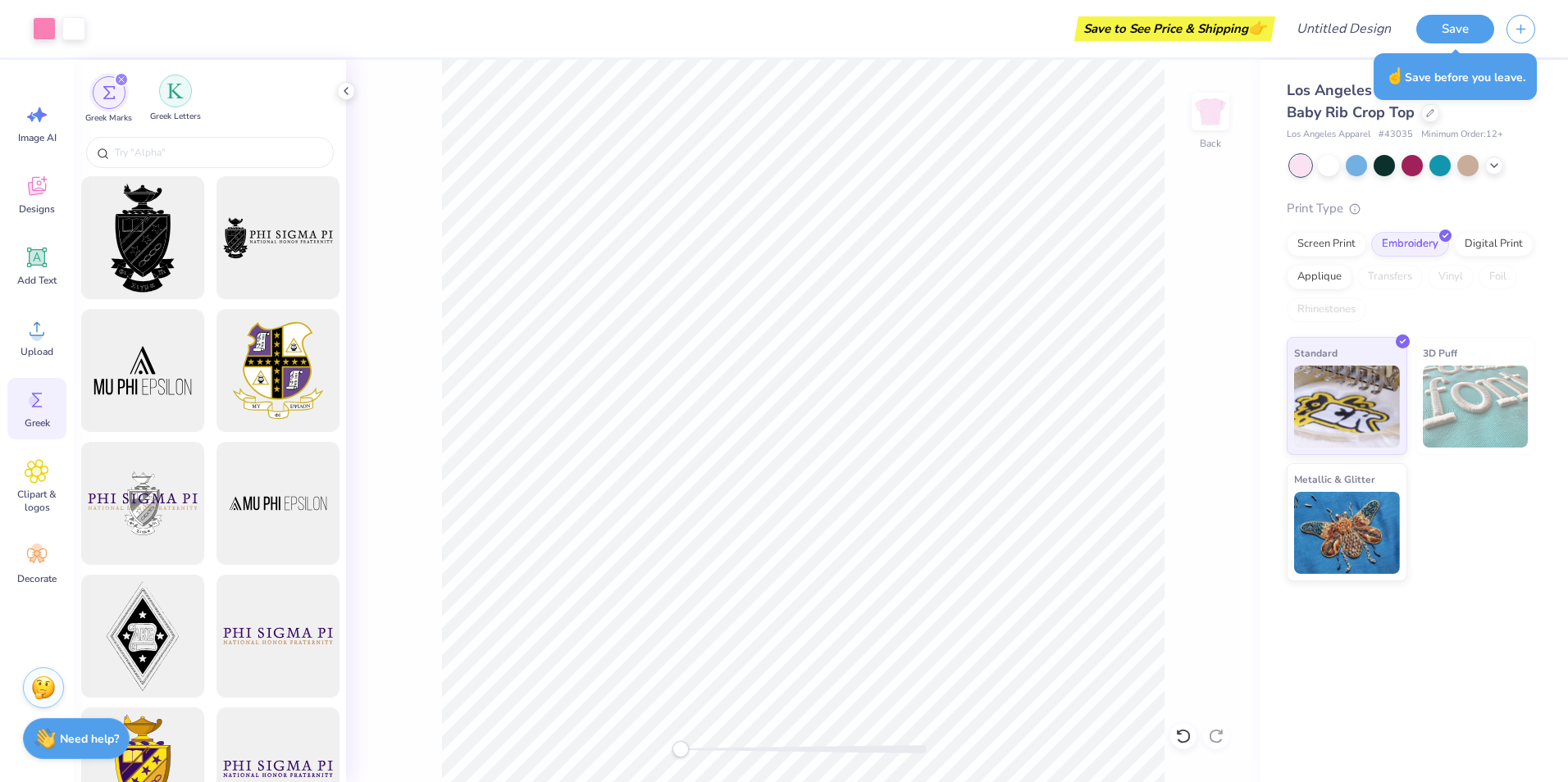
click at [177, 106] on div "filter for Greek Letters" at bounding box center [175, 90] width 33 height 33
